Goal: Register for event/course

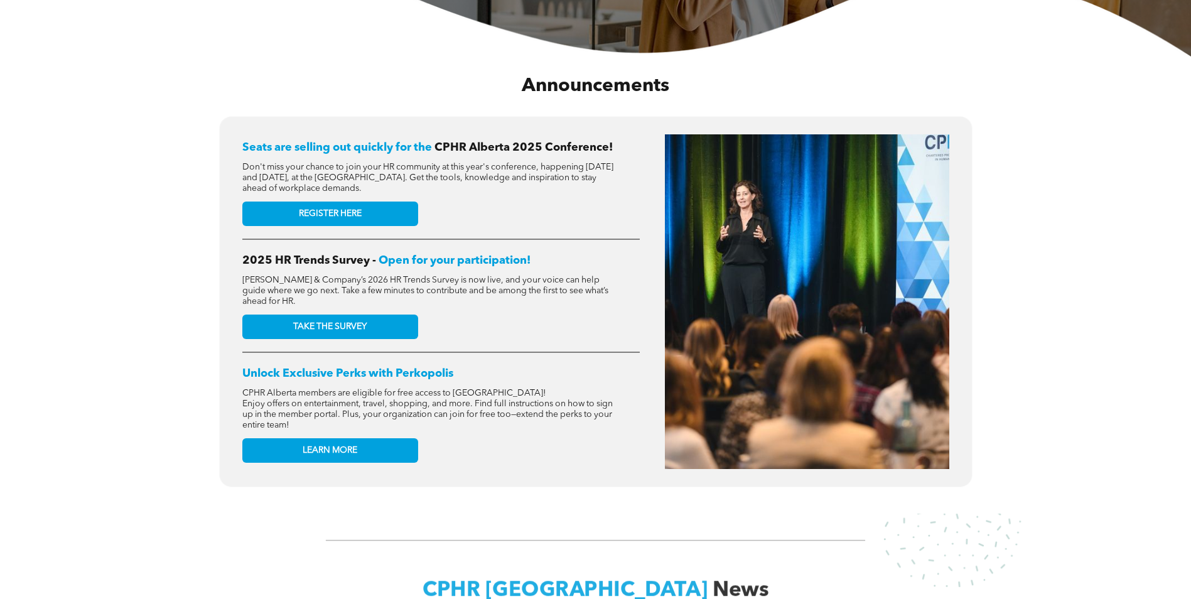
scroll to position [440, 0]
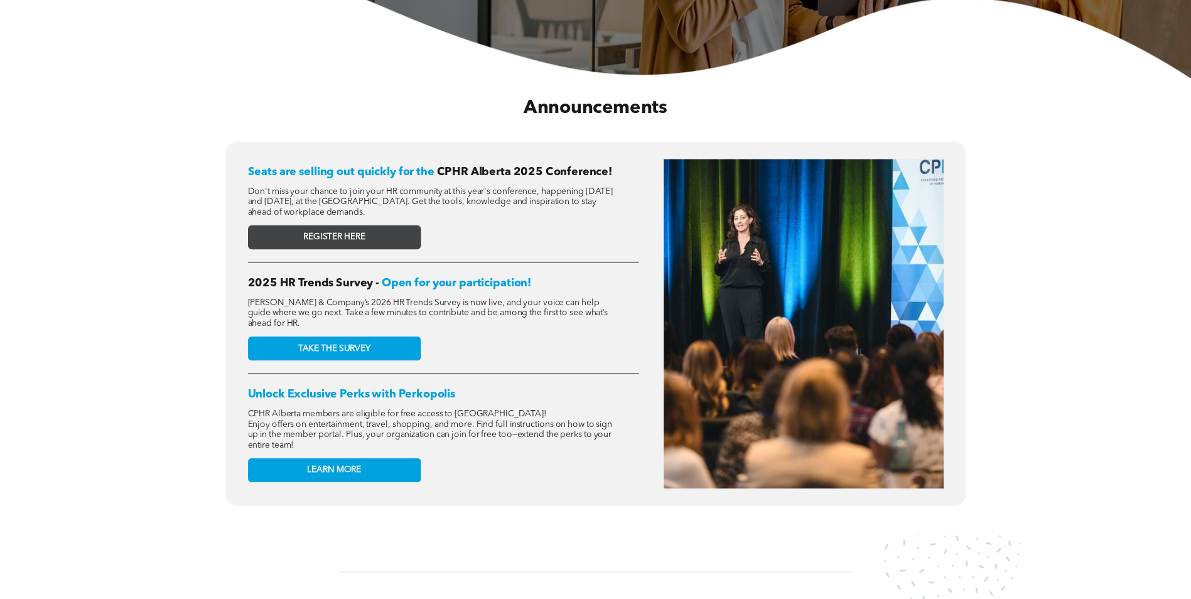
click at [353, 237] on span "REGISTER HERE" at bounding box center [334, 237] width 62 height 11
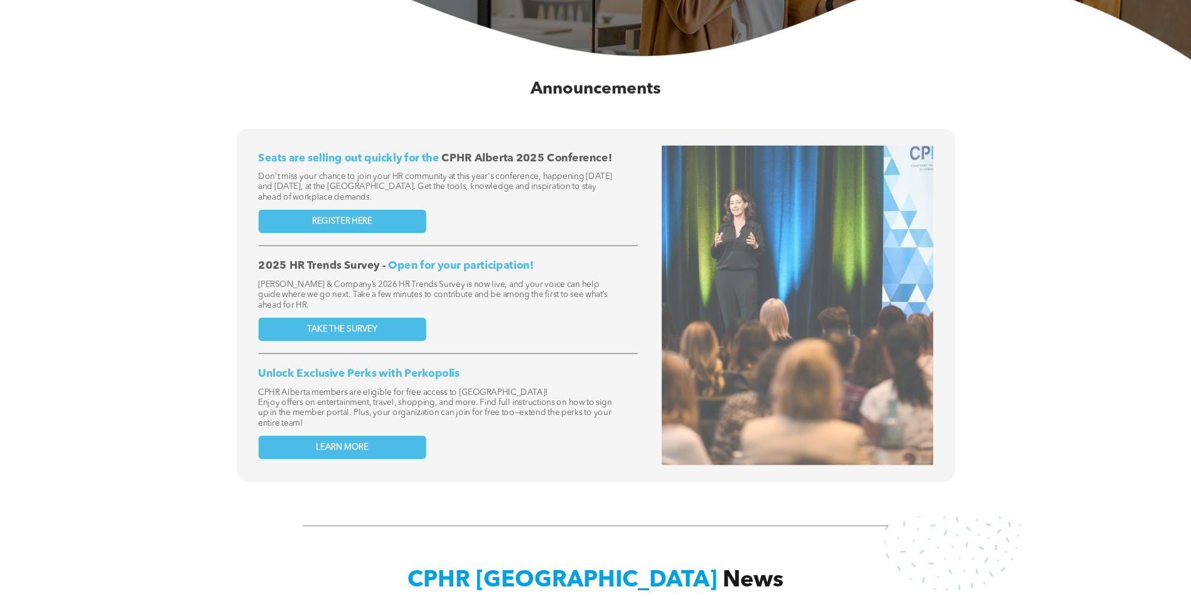
scroll to position [189, 0]
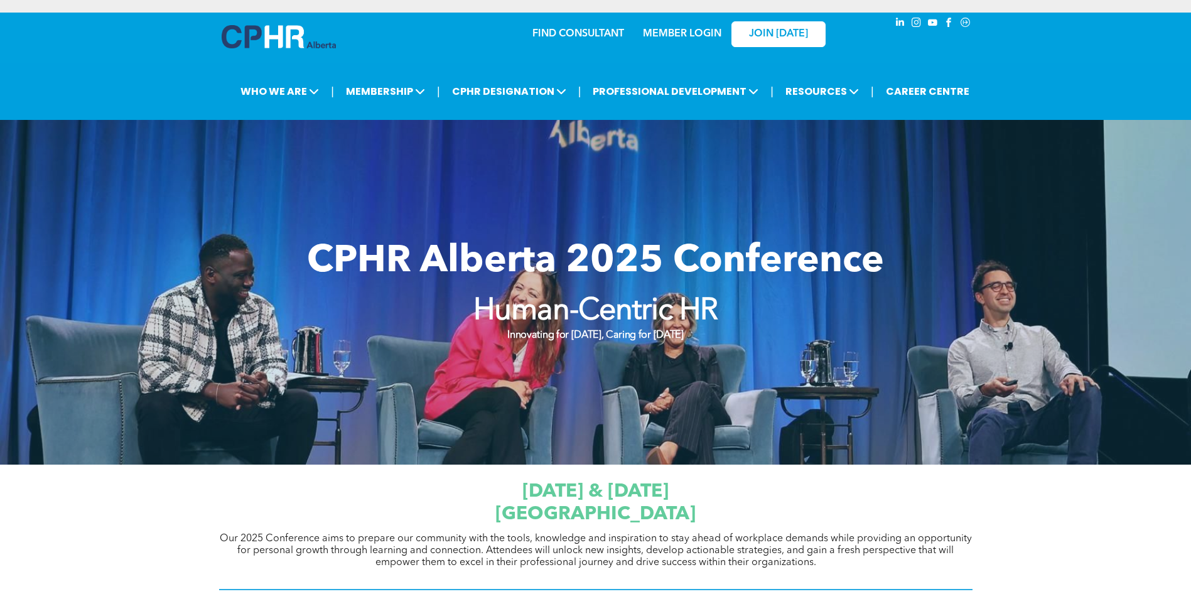
scroll to position [251, 0]
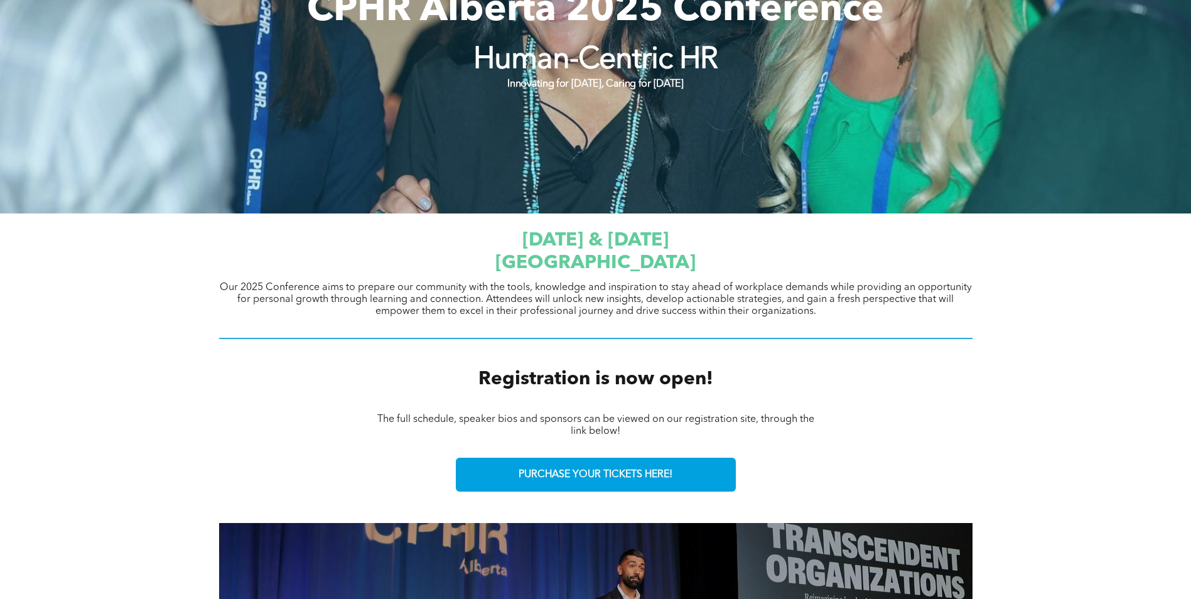
drag, startPoint x: 639, startPoint y: 259, endPoint x: 633, endPoint y: 264, distance: 7.2
click at [639, 259] on span "[GEOGRAPHIC_DATA]" at bounding box center [596, 263] width 200 height 19
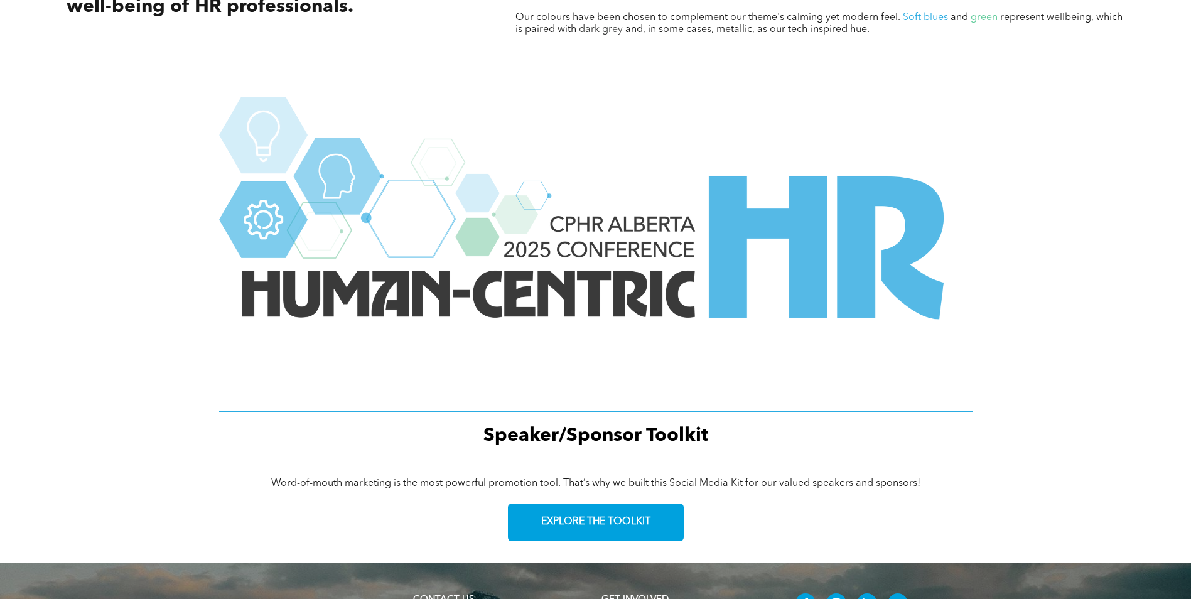
scroll to position [1713, 0]
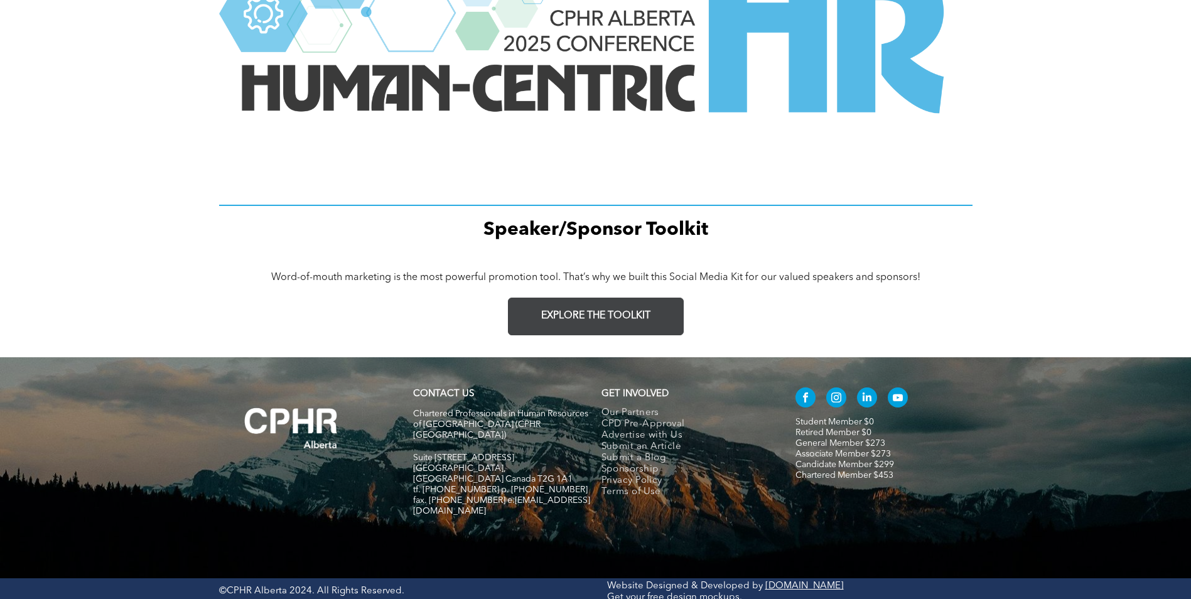
click at [563, 331] on link "EXPLORE THE TOOLKIT" at bounding box center [596, 317] width 176 height 38
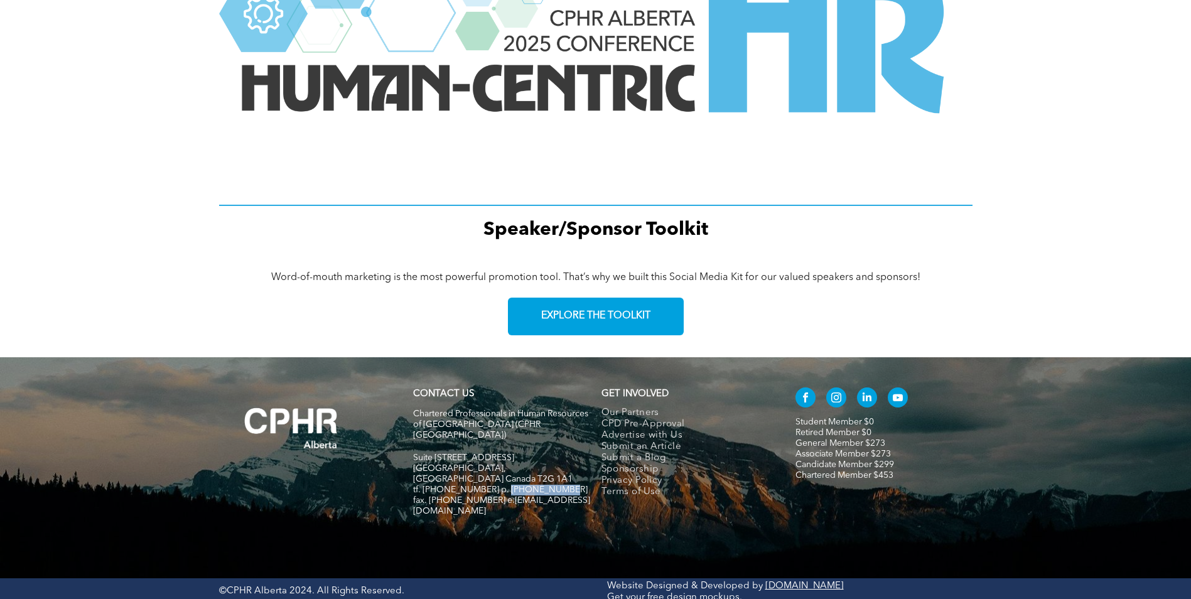
drag, startPoint x: 500, startPoint y: 466, endPoint x: 556, endPoint y: 463, distance: 56.0
click at [556, 485] on p "tf. [PHONE_NUMBER] p. [PHONE_NUMBER]" at bounding box center [501, 490] width 177 height 11
copy span "[PHONE_NUMBER]"
click at [205, 303] on div "Word-of-mouth marketing is the most powerful promotion tool. That’s why we buil…" at bounding box center [595, 306] width 1191 height 101
click at [183, 303] on div "Word-of-mouth marketing is the most powerful promotion tool. That’s why we buil…" at bounding box center [595, 306] width 1191 height 101
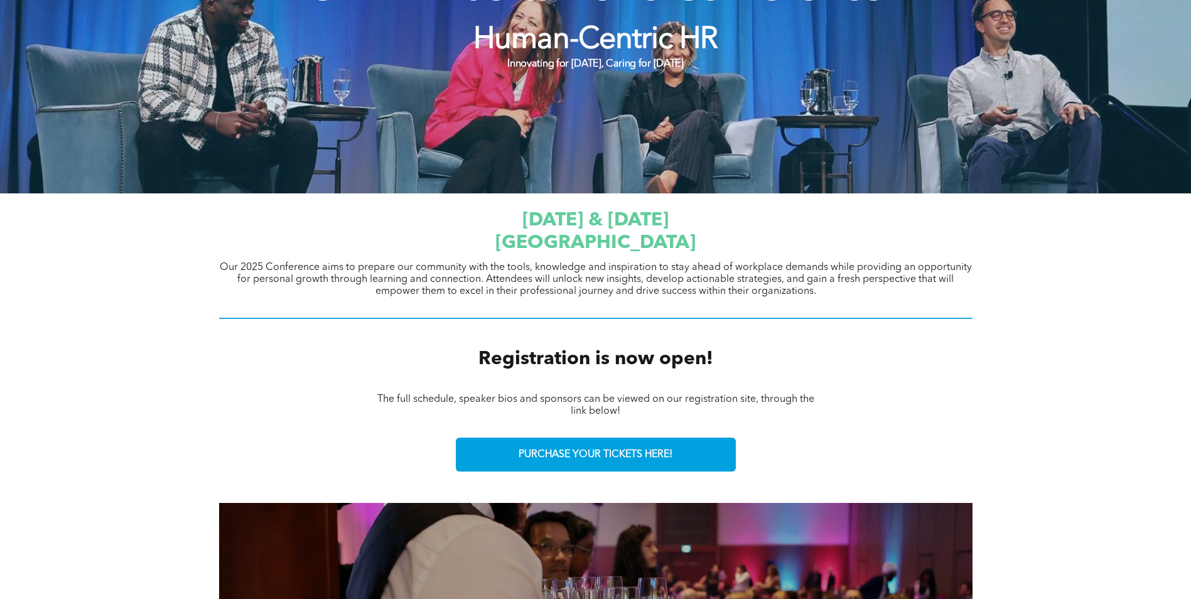
scroll to position [269, 0]
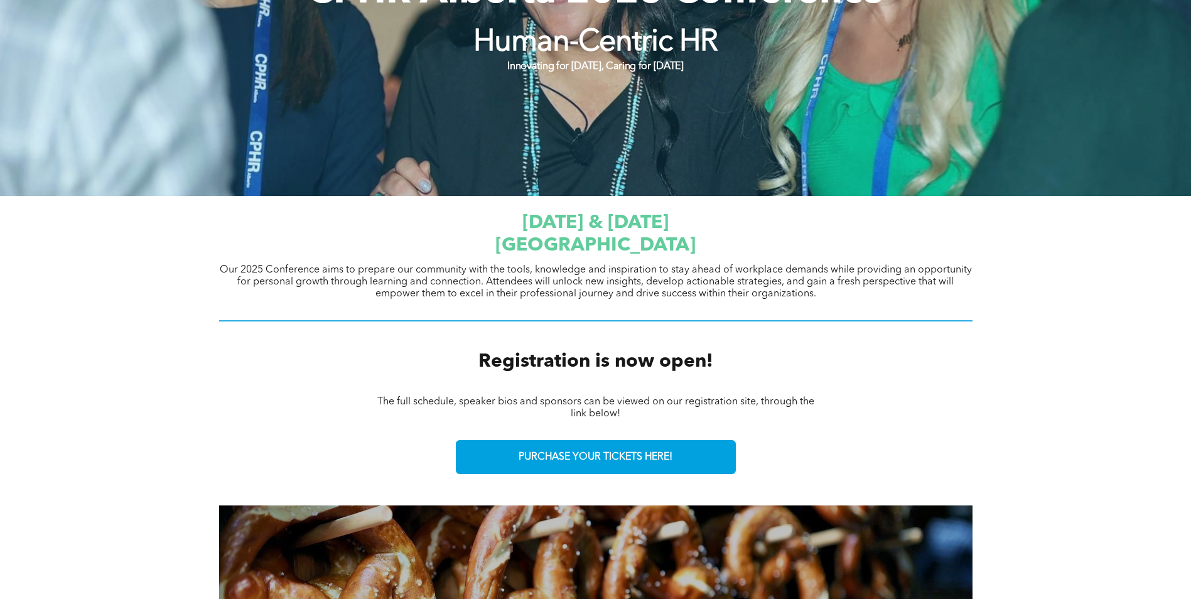
drag, startPoint x: 588, startPoint y: 222, endPoint x: 656, endPoint y: 224, distance: 67.2
click at [656, 224] on span "[DATE] & [DATE]" at bounding box center [596, 223] width 146 height 19
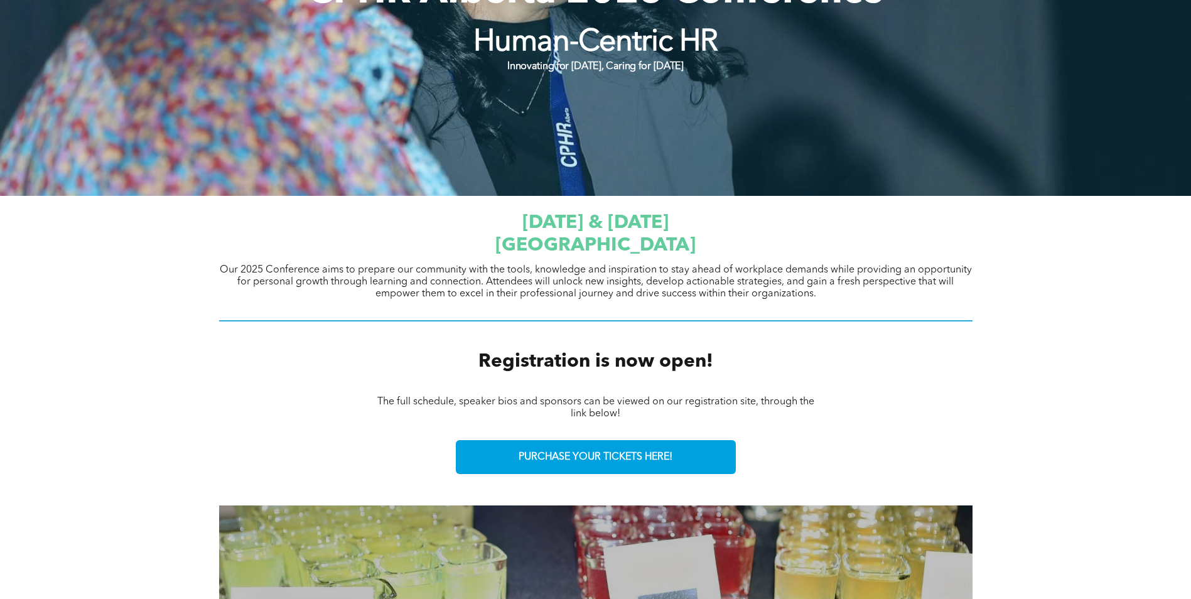
click at [881, 359] on div "Registration is now open!" at bounding box center [596, 362] width 754 height 28
